Goal: Answer question/provide support

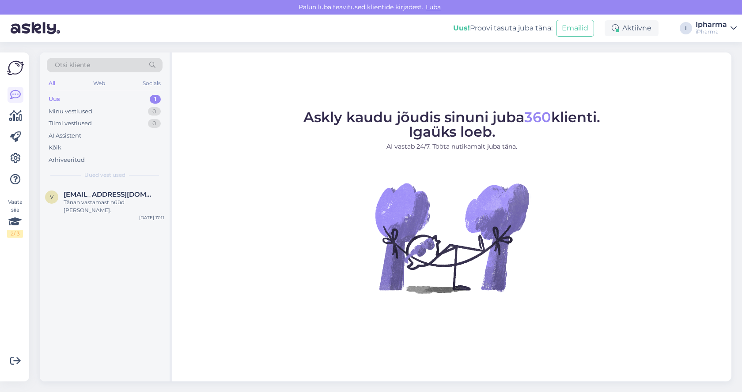
click at [64, 98] on div "Uus 1" at bounding box center [105, 99] width 116 height 12
click at [101, 195] on span "[EMAIL_ADDRESS][DOMAIN_NAME]" at bounding box center [110, 195] width 92 height 8
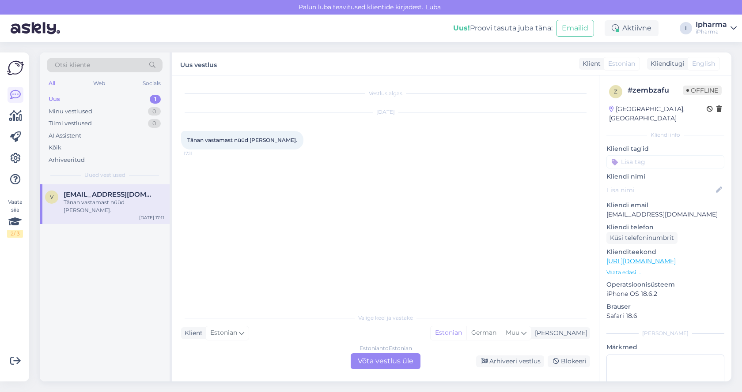
click at [376, 356] on div "Estonian to Estonian Võta vestlus üle" at bounding box center [386, 362] width 70 height 16
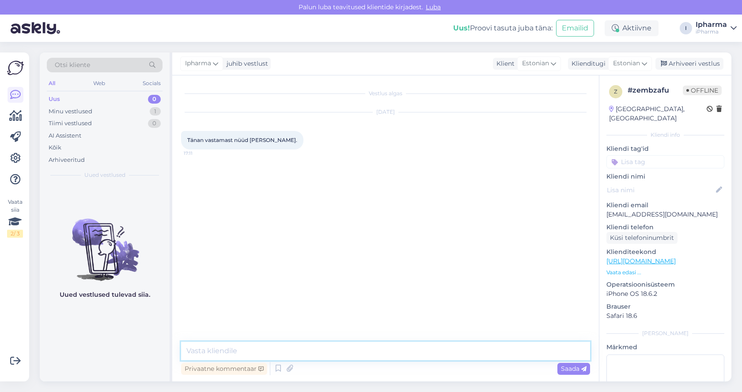
click at [257, 353] on textarea at bounding box center [385, 351] width 409 height 19
click at [214, 356] on textarea at bounding box center [385, 351] width 409 height 19
type textarea "Tere, Super, et saite korda. Soovime Teile ilusat päeva!"
click at [574, 367] on span "Saada" at bounding box center [574, 369] width 26 height 8
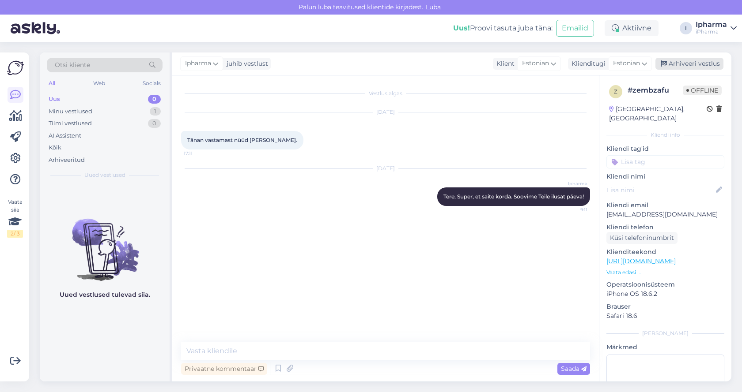
click at [681, 63] on div "Arhiveeri vestlus" at bounding box center [689, 64] width 68 height 12
